Goal: Navigation & Orientation: Locate item on page

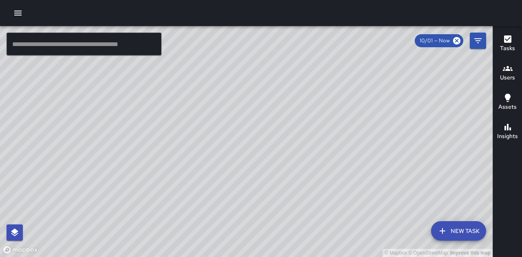
drag, startPoint x: 293, startPoint y: 224, endPoint x: 340, endPoint y: 139, distance: 96.8
click at [340, 139] on div "© Mapbox © OpenStreetMap Improve this map" at bounding box center [246, 141] width 493 height 231
drag, startPoint x: 243, startPoint y: 202, endPoint x: 289, endPoint y: 152, distance: 67.6
click at [289, 152] on div "© Mapbox © OpenStreetMap Improve this map" at bounding box center [246, 141] width 493 height 231
drag, startPoint x: 247, startPoint y: 84, endPoint x: 250, endPoint y: 107, distance: 22.6
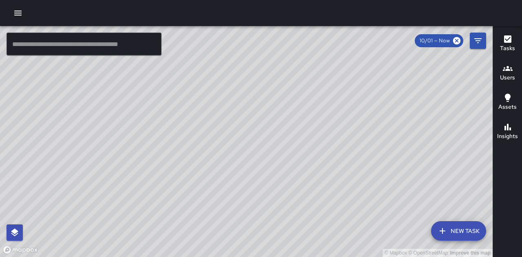
click at [256, 117] on div "© Mapbox © OpenStreetMap Improve this map" at bounding box center [246, 141] width 493 height 231
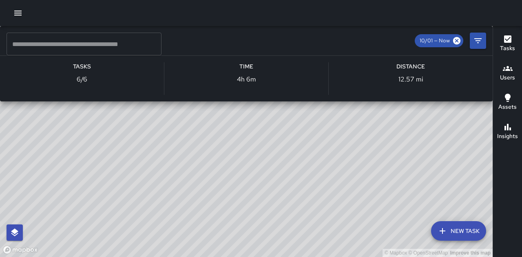
click at [208, 62] on div "© Mapbox © OpenStreetMap Improve this map SP [PERSON_NAME] Ambassador Tasks 6 /…" at bounding box center [246, 141] width 493 height 231
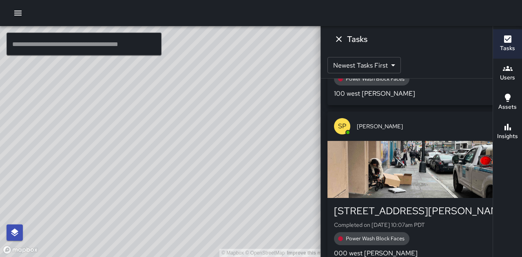
scroll to position [464, 0]
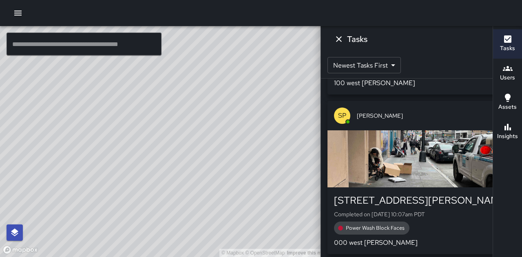
click at [459, 173] on div "button" at bounding box center [421, 158] width 188 height 57
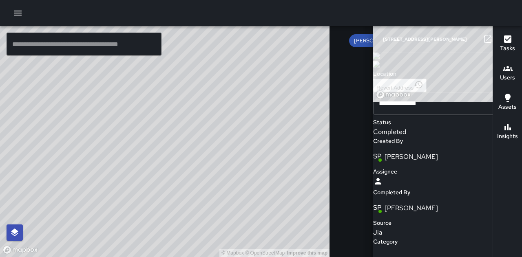
scroll to position [0, 0]
click at [499, 39] on icon "button" at bounding box center [504, 39] width 10 height 10
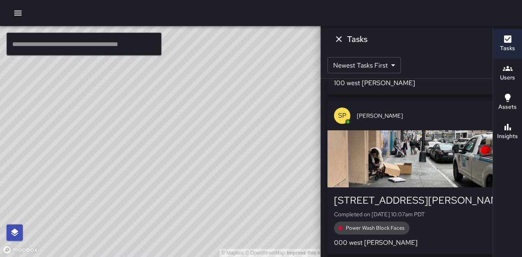
click at [401, 42] on icon at bounding box center [404, 40] width 7 height 7
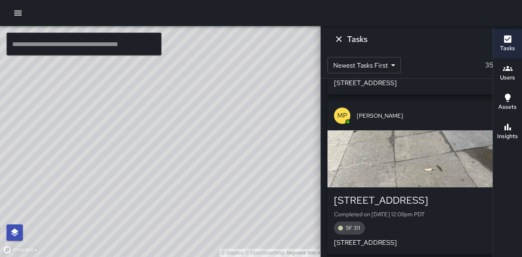
drag, startPoint x: 281, startPoint y: 116, endPoint x: 263, endPoint y: 154, distance: 42.1
drag, startPoint x: 263, startPoint y: 154, endPoint x: 234, endPoint y: 181, distance: 39.0
click at [234, 181] on div "© Mapbox © OpenStreetMap Improve this map" at bounding box center [164, 141] width 329 height 231
drag, startPoint x: 203, startPoint y: 132, endPoint x: 264, endPoint y: 138, distance: 61.1
click at [264, 138] on div "© Mapbox © OpenStreetMap Improve this map" at bounding box center [164, 141] width 329 height 231
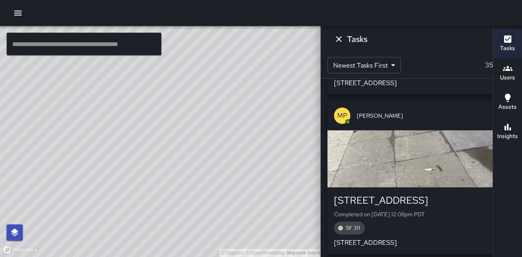
drag, startPoint x: 311, startPoint y: 135, endPoint x: 250, endPoint y: 18, distance: 131.9
drag, startPoint x: 250, startPoint y: 18, endPoint x: 177, endPoint y: 115, distance: 121.7
click at [177, 115] on div "© Mapbox © OpenStreetMap Improve this map" at bounding box center [164, 141] width 329 height 231
drag, startPoint x: 193, startPoint y: 130, endPoint x: 127, endPoint y: 155, distance: 70.4
click at [127, 155] on div "© Mapbox © OpenStreetMap Improve this map" at bounding box center [164, 141] width 329 height 231
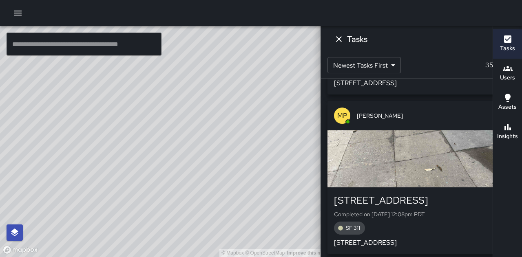
drag, startPoint x: 273, startPoint y: 164, endPoint x: 173, endPoint y: 136, distance: 104.1
drag, startPoint x: 173, startPoint y: 136, endPoint x: 148, endPoint y: 167, distance: 40.3
click at [152, 160] on div "© Mapbox © OpenStreetMap Improve this map" at bounding box center [164, 141] width 329 height 231
drag, startPoint x: 147, startPoint y: 172, endPoint x: 148, endPoint y: 142, distance: 30.2
click at [148, 142] on div "© Mapbox © OpenStreetMap Improve this map" at bounding box center [164, 141] width 329 height 231
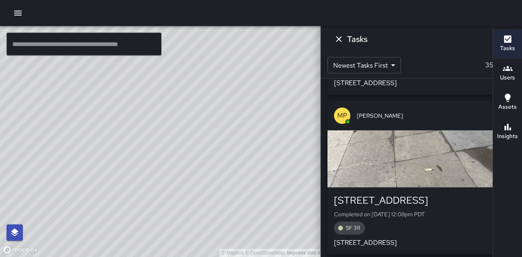
drag, startPoint x: 171, startPoint y: 146, endPoint x: 202, endPoint y: 157, distance: 33.0
click at [202, 157] on div "© Mapbox © OpenStreetMap Improve this map" at bounding box center [164, 141] width 329 height 231
click at [342, 38] on icon "Dismiss" at bounding box center [339, 39] width 6 height 6
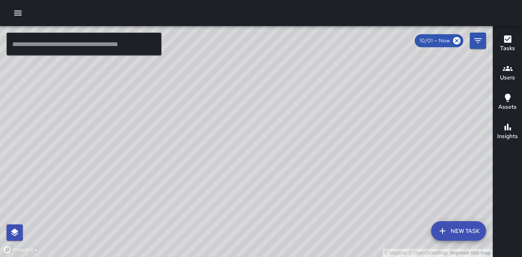
drag, startPoint x: 360, startPoint y: 86, endPoint x: 479, endPoint y: 104, distance: 120.3
drag, startPoint x: 479, startPoint y: 104, endPoint x: 327, endPoint y: 162, distance: 162.5
click at [327, 162] on div "© Mapbox © OpenStreetMap Improve this map" at bounding box center [246, 141] width 493 height 231
drag, startPoint x: 320, startPoint y: 168, endPoint x: 341, endPoint y: 169, distance: 21.6
click at [341, 169] on div "© Mapbox © OpenStreetMap Improve this map" at bounding box center [246, 141] width 493 height 231
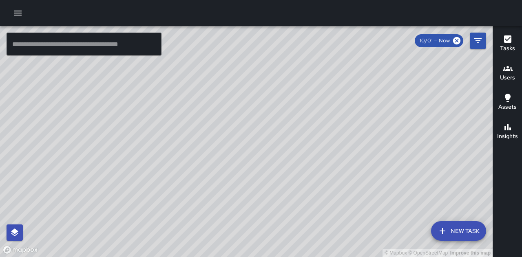
drag, startPoint x: 341, startPoint y: 169, endPoint x: 365, endPoint y: 214, distance: 50.2
drag, startPoint x: 365, startPoint y: 214, endPoint x: 284, endPoint y: 180, distance: 87.0
click at [284, 180] on div "© Mapbox © OpenStreetMap Improve this map" at bounding box center [246, 141] width 493 height 231
